Goal: Information Seeking & Learning: Learn about a topic

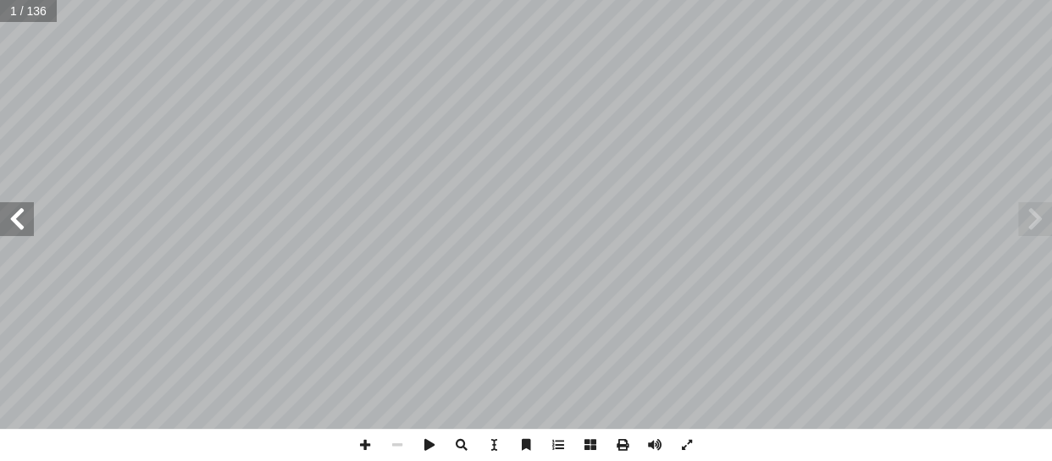
click at [14, 219] on span at bounding box center [17, 219] width 34 height 34
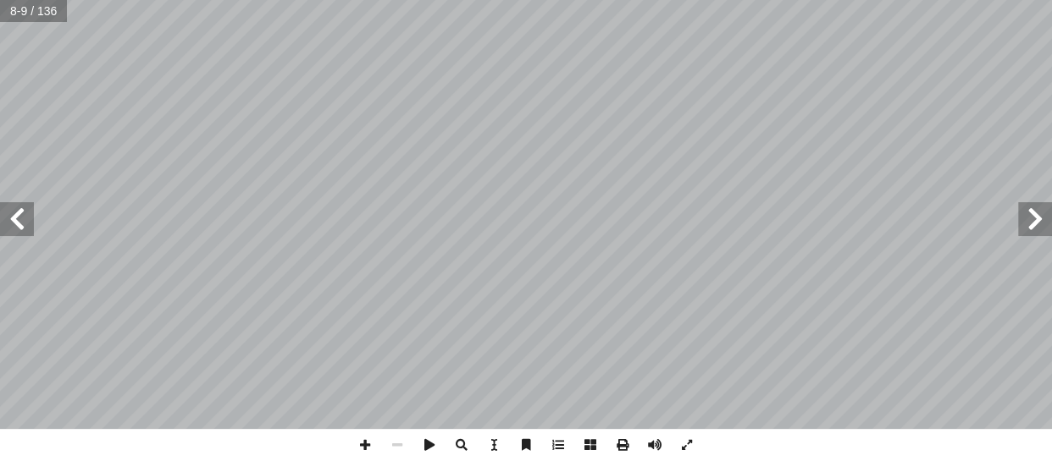
click at [14, 219] on span at bounding box center [17, 219] width 34 height 34
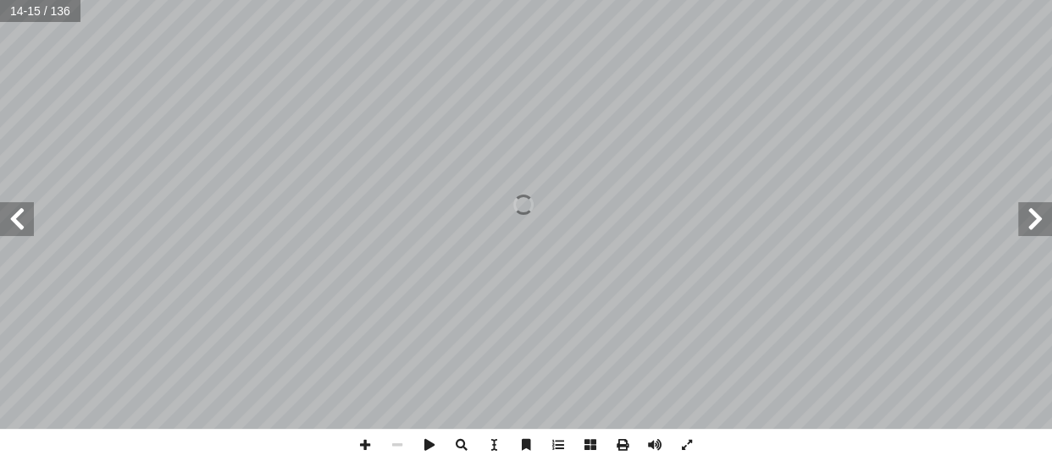
click at [34, 17] on input "text" at bounding box center [40, 11] width 80 height 22
type input "**"
click at [1033, 229] on span at bounding box center [1035, 219] width 34 height 34
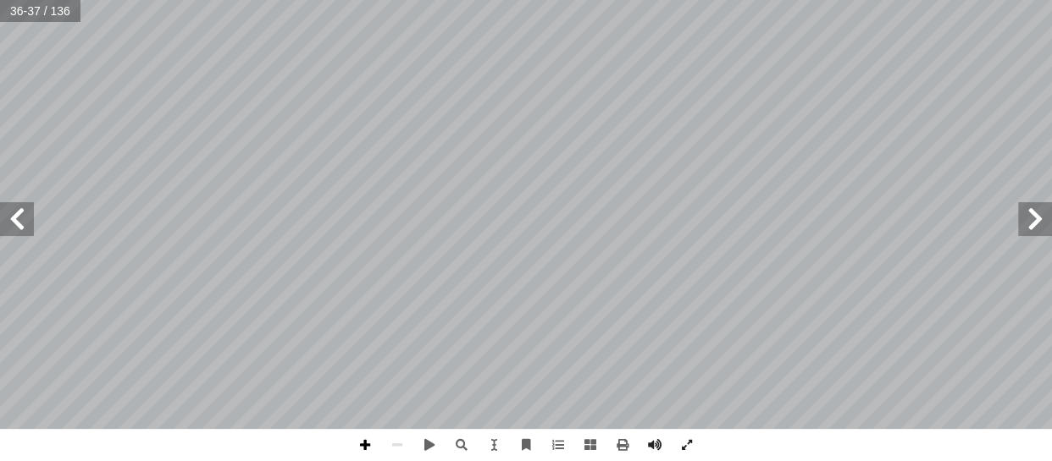
click at [359, 439] on span at bounding box center [365, 445] width 32 height 32
click at [24, 216] on span at bounding box center [17, 219] width 34 height 34
click at [1019, 211] on span at bounding box center [1035, 219] width 34 height 34
